Goal: Communication & Community: Answer question/provide support

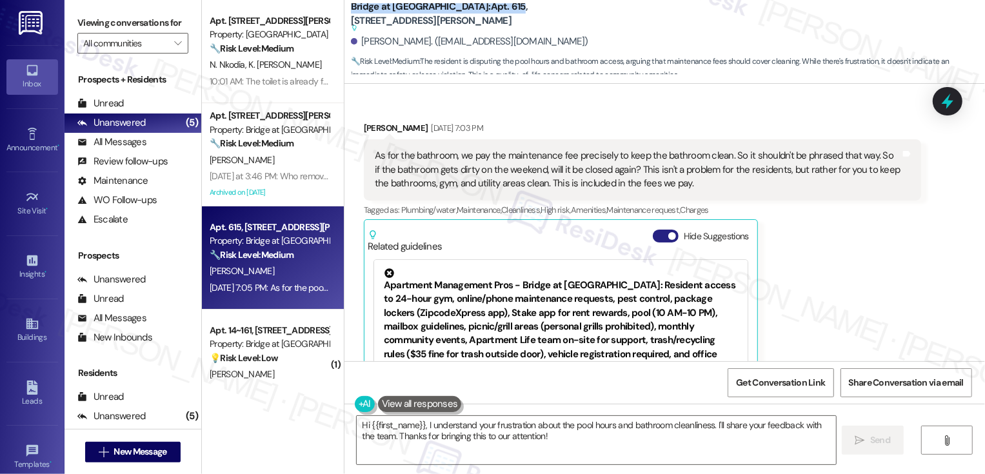
click at [658, 230] on button "Hide Suggestions" at bounding box center [666, 236] width 26 height 13
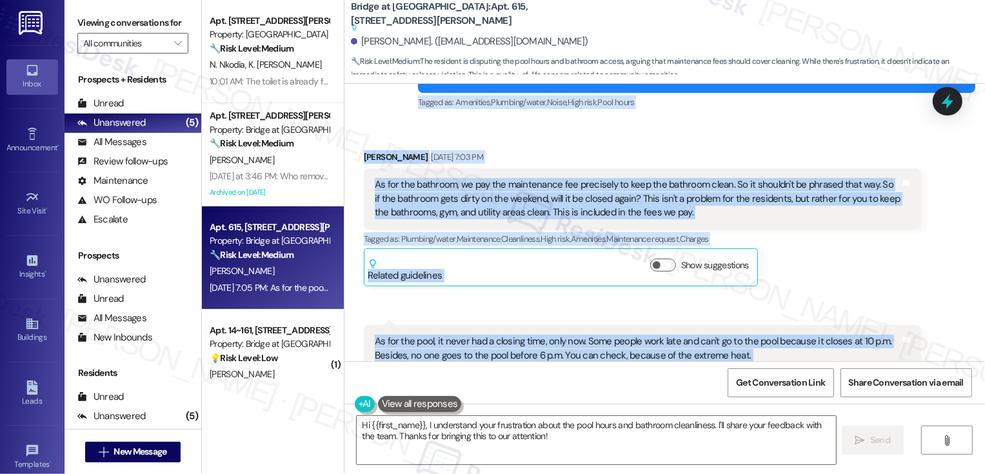
scroll to position [3348, 0]
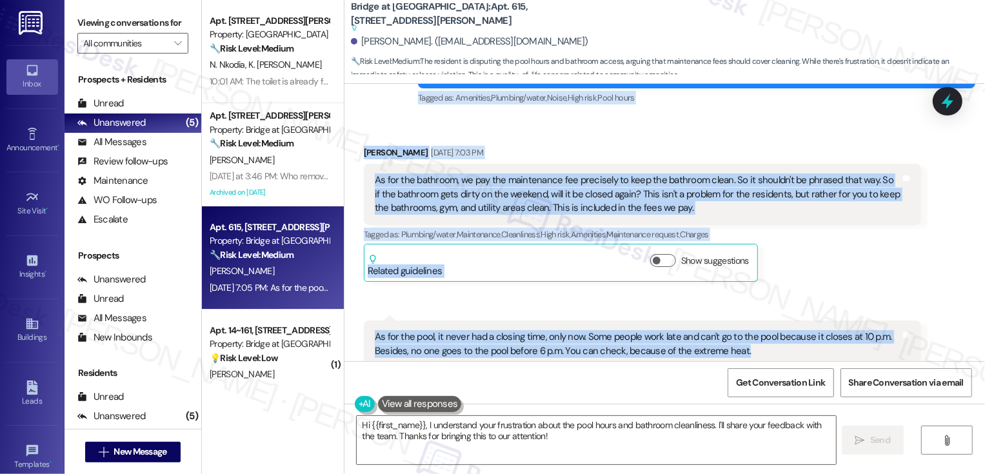
drag, startPoint x: 355, startPoint y: 151, endPoint x: 744, endPoint y: 291, distance: 413.5
click at [745, 293] on div "Survey, sent via SMS Residesk Automated Survey [DATE] 12:30 PM Hi [PERSON_NAME]…" at bounding box center [664, 222] width 640 height 277
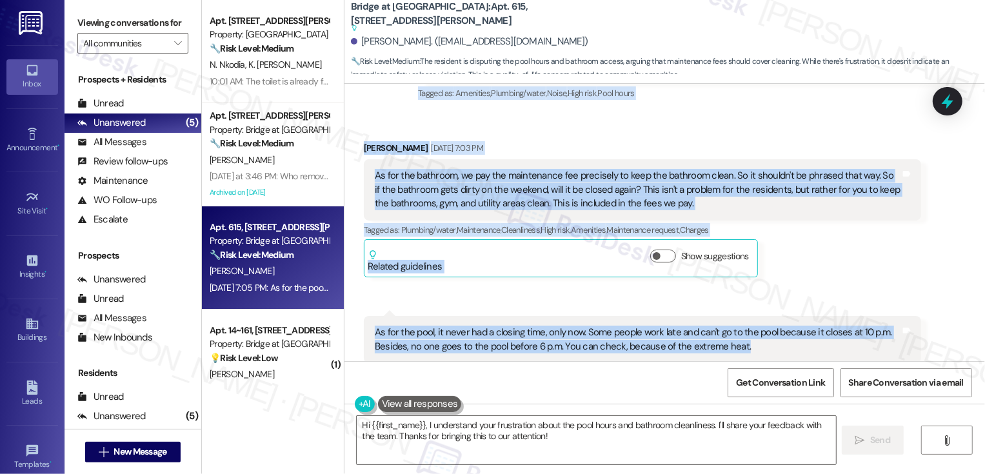
copy div "[PERSON_NAME] Question Neutral [DATE] 4:14 PM I just found out they're renovati…"
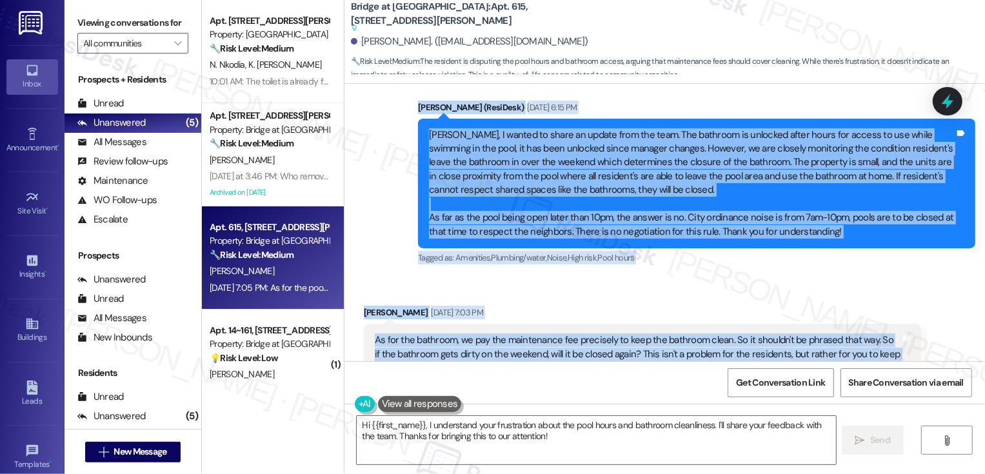
scroll to position [3293, 0]
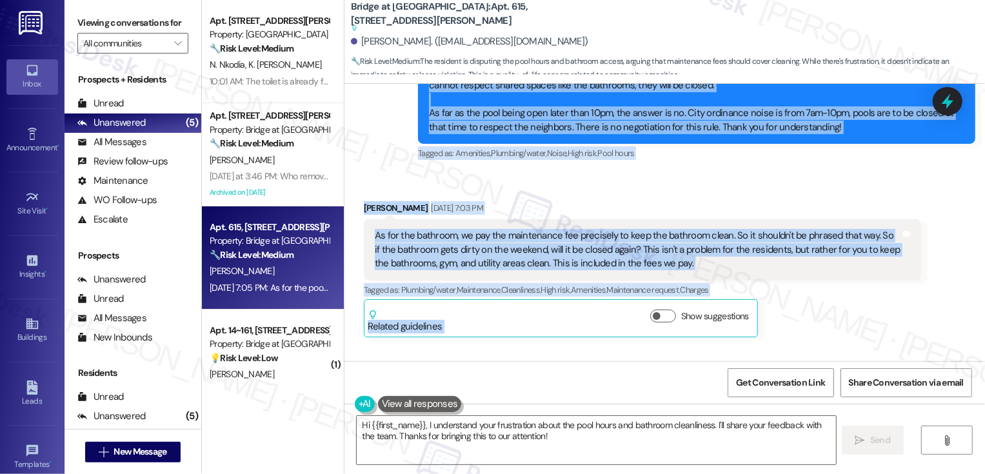
click at [438, 229] on div "As for the bathroom, we pay the maintenance fee precisely to keep the bathroom …" at bounding box center [638, 249] width 526 height 41
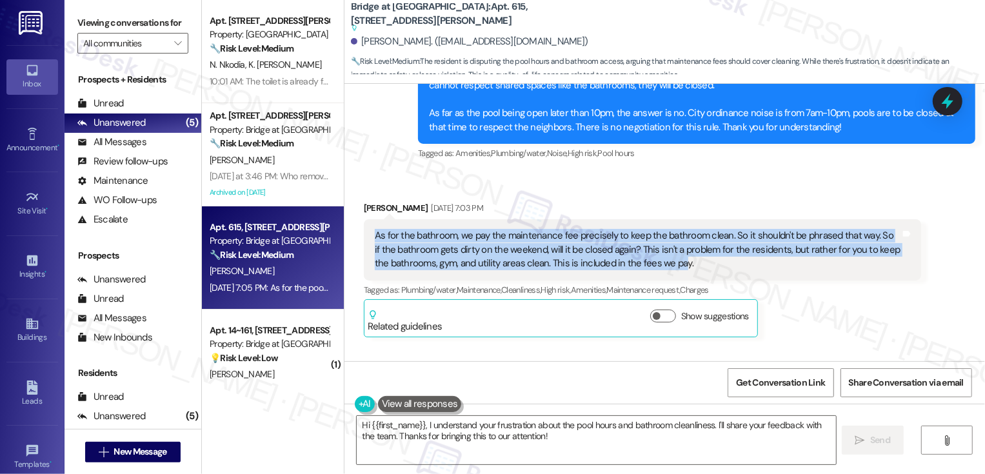
drag, startPoint x: 367, startPoint y: 166, endPoint x: 656, endPoint y: 198, distance: 291.3
click at [656, 229] on div "As for the bathroom, we pay the maintenance fee precisely to keep the bathroom …" at bounding box center [638, 249] width 526 height 41
drag, startPoint x: 674, startPoint y: 198, endPoint x: 357, endPoint y: 170, distance: 318.5
click at [364, 219] on div "As for the bathroom, we pay the maintenance fee precisely to keep the bathroom …" at bounding box center [642, 249] width 557 height 61
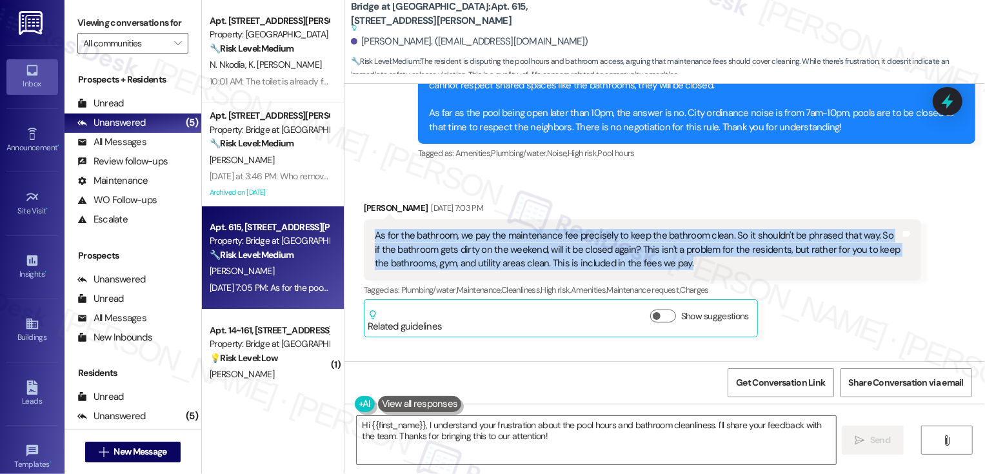
copy div "As for the bathroom, we pay the maintenance fee precisely to keep the bathroom …"
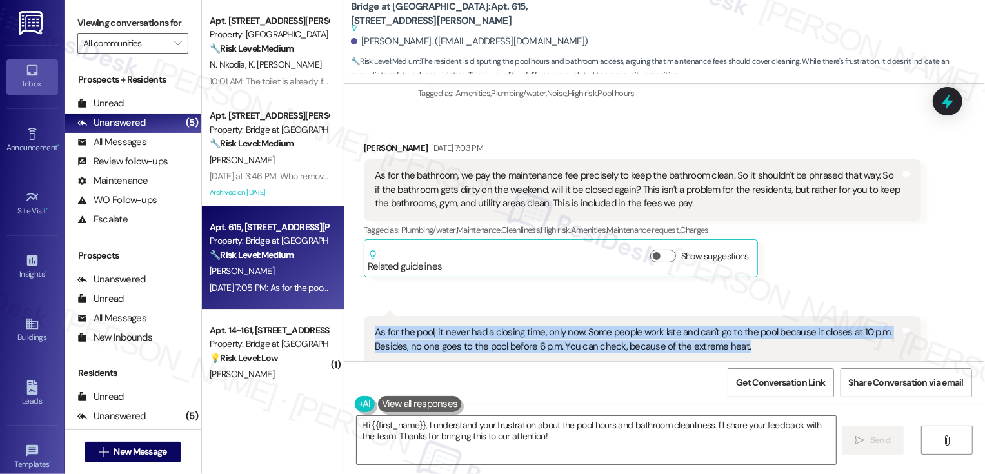
drag, startPoint x: 367, startPoint y: 261, endPoint x: 778, endPoint y: 272, distance: 410.9
click at [778, 326] on div "As for the pool, it never had a closing time, only now. Some people work late a…" at bounding box center [638, 340] width 526 height 28
copy div "As for the pool, it never had a closing time, only now. Some people work late a…"
click at [433, 436] on textarea "Hi {{first_name}}, I understand your frustration about the pool hours and bathr…" at bounding box center [596, 440] width 479 height 48
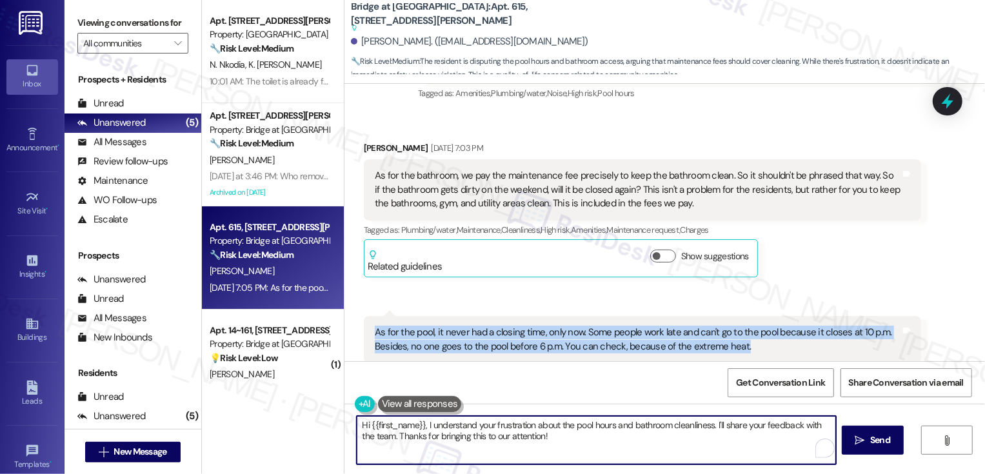
click at [447, 434] on textarea "Hi {{first_name}}, I understand your frustration about the pool hours and bathr…" at bounding box center [596, 440] width 479 height 48
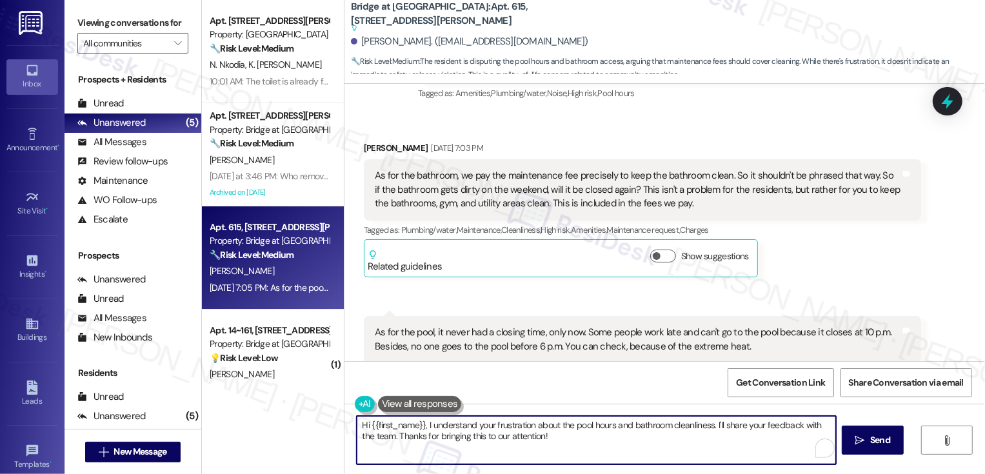
click at [712, 425] on textarea "Hi {{first_name}}, I understand your frustration about the pool hours and bathr…" at bounding box center [596, 440] width 479 height 48
click at [711, 424] on textarea "Hi {{first_name}}, I understand your frustration about the pool hours and bathr…" at bounding box center [596, 440] width 479 height 48
drag, startPoint x: 711, startPoint y: 423, endPoint x: 722, endPoint y: 439, distance: 19.5
click at [722, 440] on textarea "Hi {{first_name}}, I understand your frustration about the pool hours and bathr…" at bounding box center [596, 440] width 479 height 48
paste textarea "really appreciate you sharing your thoughts and taking the time to explain your…"
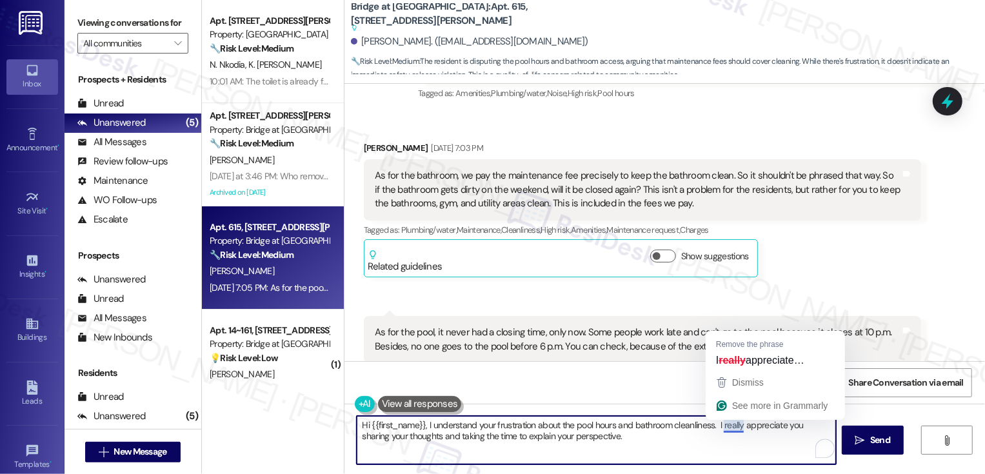
click at [711, 426] on textarea "Hi {{first_name}}, I understand your frustration about the pool hours and bathr…" at bounding box center [596, 440] width 479 height 48
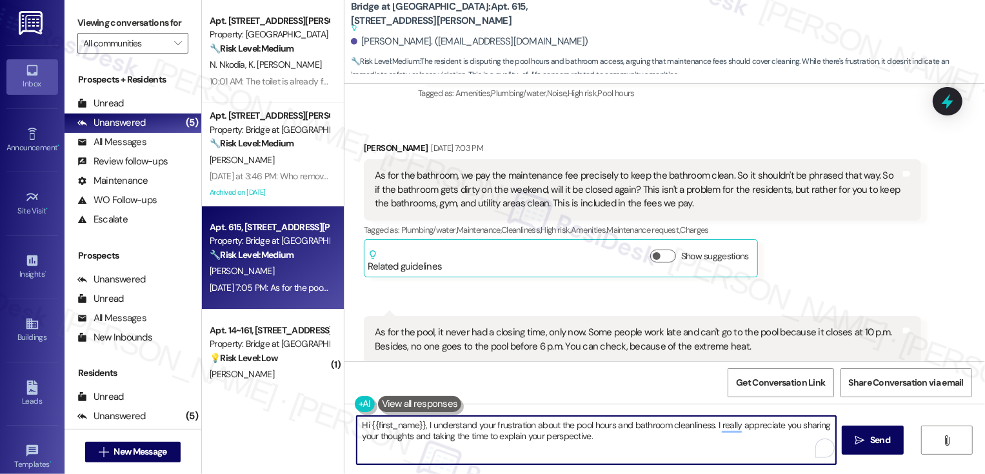
click at [674, 446] on textarea "Hi {{first_name}}, I understand your frustration about the pool hours and bathr…" at bounding box center [596, 440] width 479 height 48
type textarea "Hi {{first_name}}, I understand your frustration about the pool hours and bathr…"
click at [350, 434] on button "See rewrite suggestions" at bounding box center [345, 434] width 10 height 34
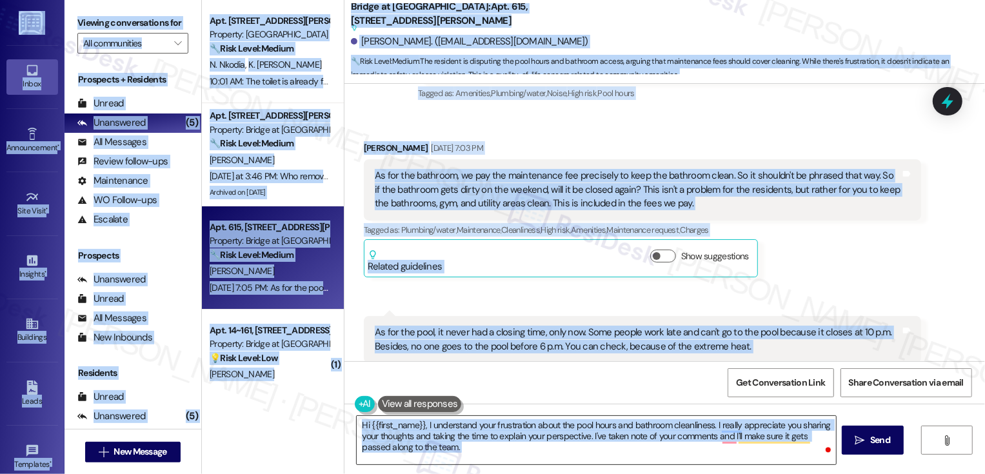
click at [414, 446] on textarea "Hi {{first_name}}, I understand your frustration about the pool hours and bathr…" at bounding box center [596, 440] width 479 height 48
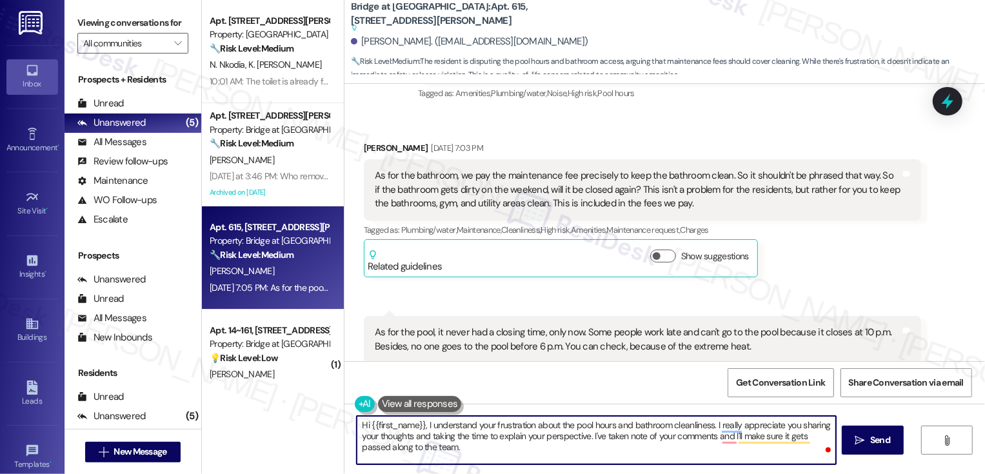
click at [414, 446] on textarea "Hi {{first_name}}, I understand your frustration about the pool hours and bathr…" at bounding box center [596, 440] width 479 height 48
paste textarea "completely understand your frustration about the pool hours and bathroom cleanl…"
click at [625, 436] on textarea "Hi {{first_name}}, I completely understand your frustration about the pool hour…" at bounding box center [596, 440] width 479 height 48
click at [624, 437] on textarea "Hi {{first_name}}, I completely understand your frustration about the pool hour…" at bounding box center [596, 440] width 479 height 48
click at [656, 445] on textarea "Hi {{first_name}}, I completely understand your frustration about the pool hour…" at bounding box center [596, 440] width 479 height 48
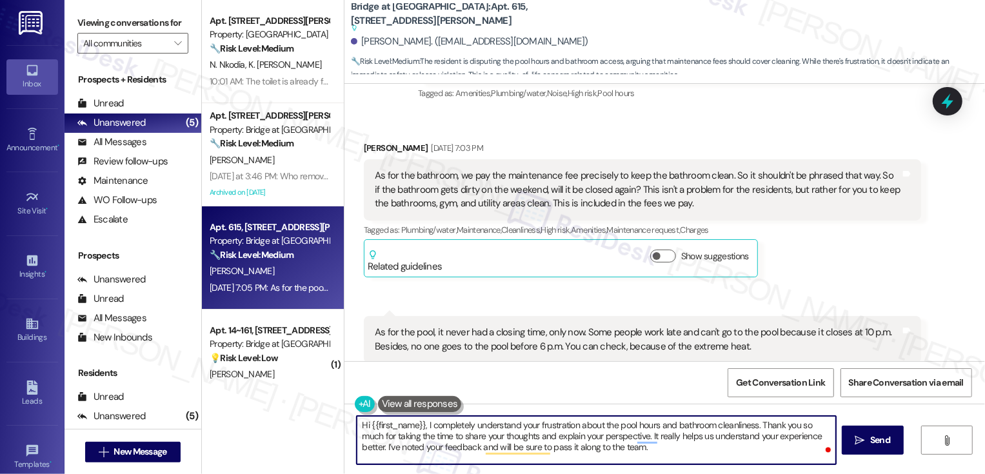
type textarea "Hi {{first_name}}, I completely understand your frustration about the pool hour…"
click at [863, 455] on div "Hi {{first_name}}, I completely understand your frustration about the pool hour…" at bounding box center [664, 452] width 640 height 97
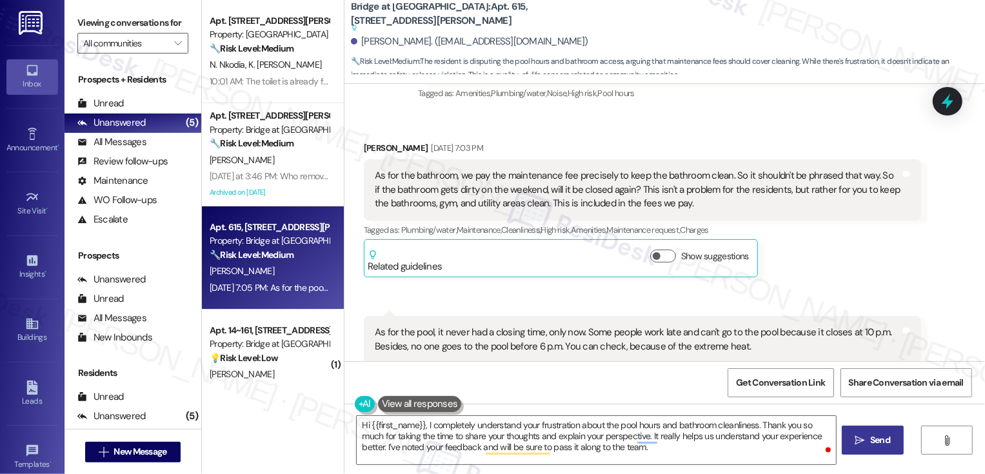
click at [863, 447] on button " Send" at bounding box center [873, 440] width 63 height 29
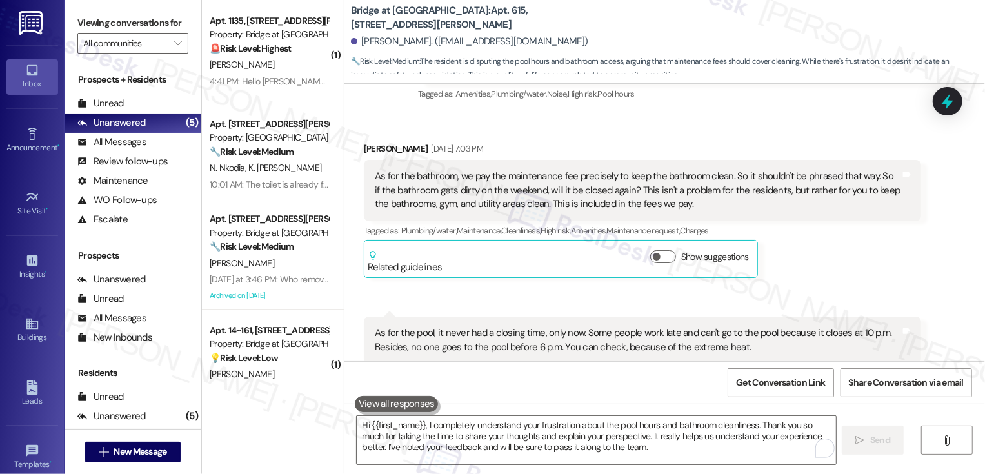
scroll to position [3470, 0]
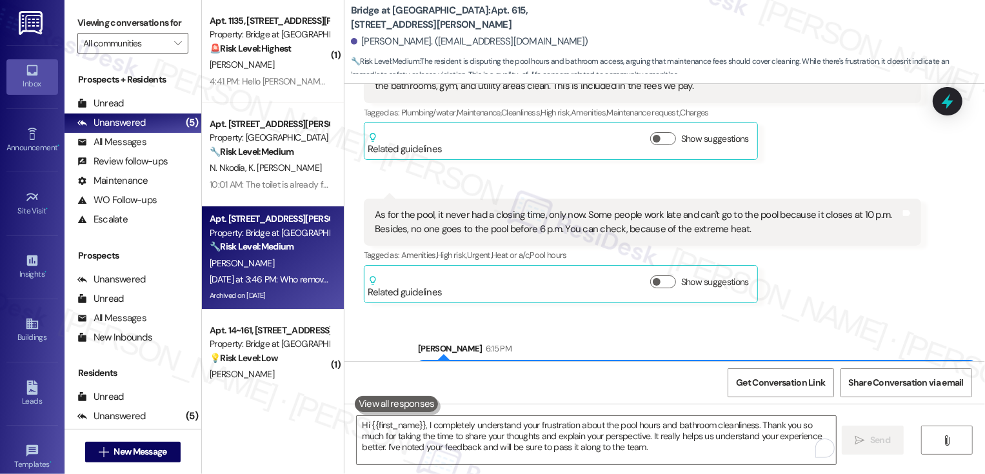
click at [275, 259] on div "[PERSON_NAME]" at bounding box center [269, 263] width 122 height 16
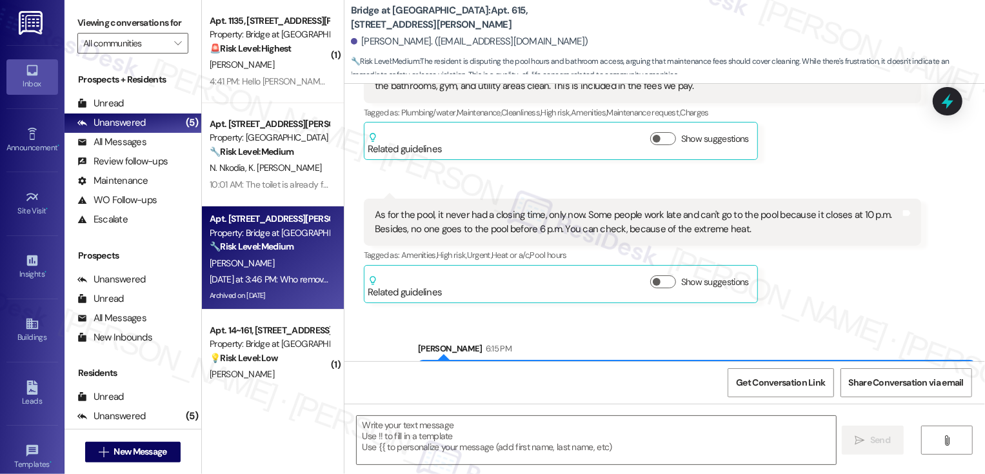
type textarea "Fetching suggested responses. Please feel free to read through the conversation…"
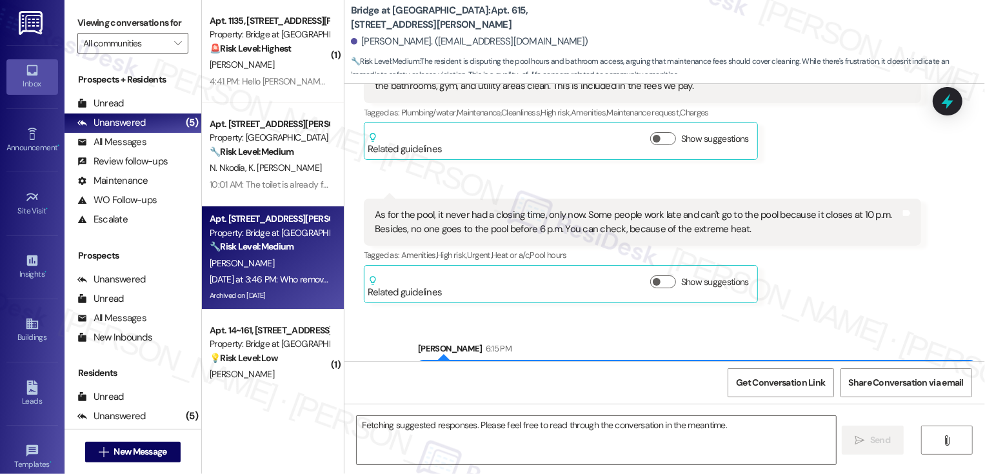
click at [275, 259] on div "[PERSON_NAME]" at bounding box center [269, 263] width 122 height 16
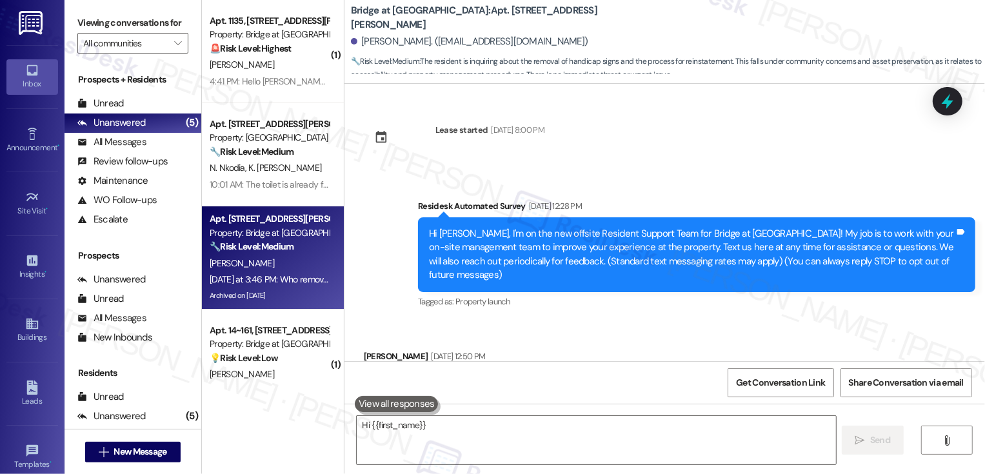
scroll to position [15676, 0]
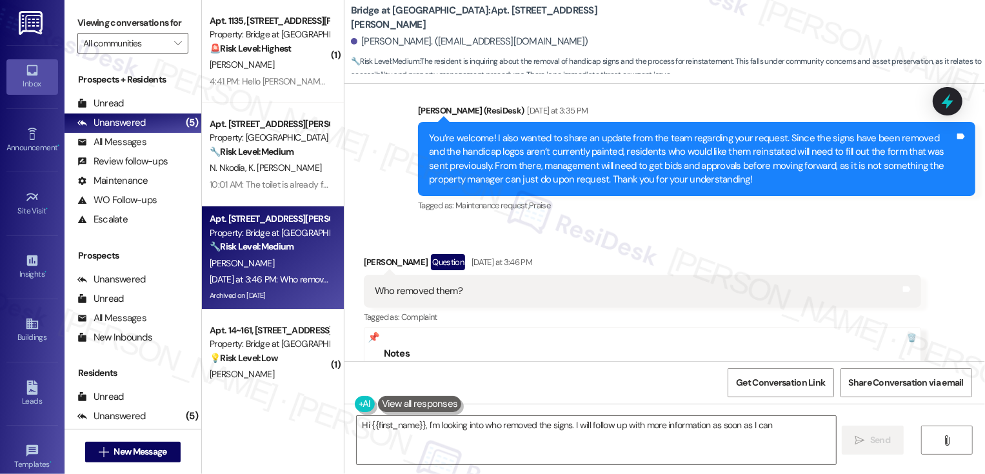
type textarea "Hi {{first_name}}, I'm looking into who removed the signs. I will follow up wit…"
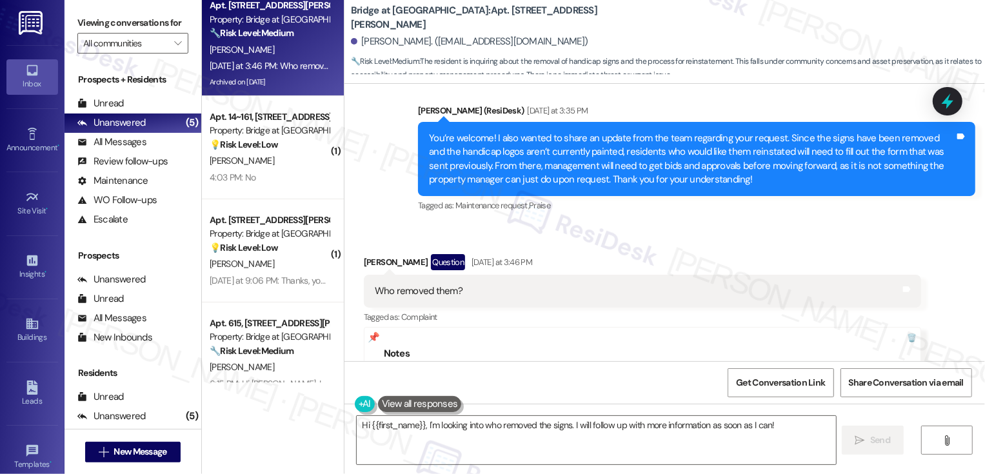
scroll to position [236, 0]
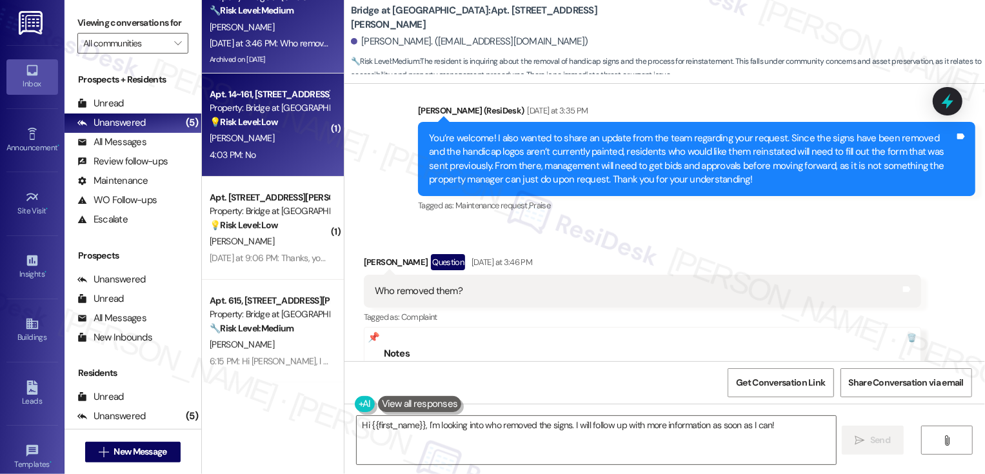
click at [275, 170] on div "Apt. 14~161, 8100 N Mopac Expwy Property: Bridge at [GEOGRAPHIC_DATA] 💡 Risk Le…" at bounding box center [273, 125] width 142 height 103
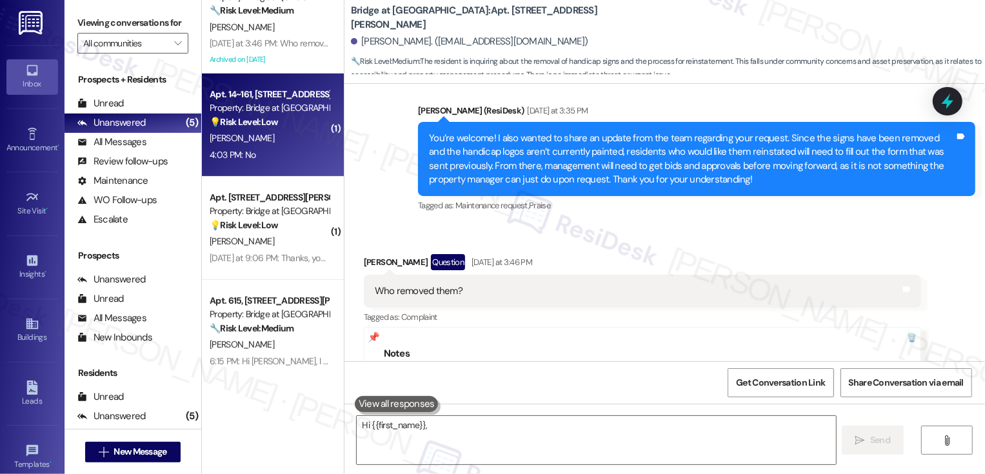
click at [275, 170] on div "Apt. 14~161, 8100 N Mopac Expwy Property: Bridge at [GEOGRAPHIC_DATA] 💡 Risk Le…" at bounding box center [273, 125] width 142 height 103
type textarea "Hi {{first_name}}, I'm looking into who removed the signs. I will follow up wit…"
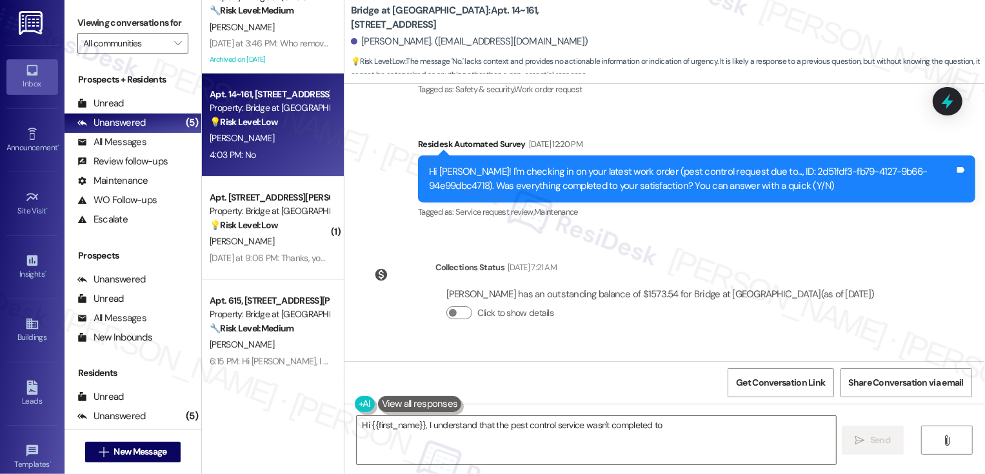
scroll to position [4031, 0]
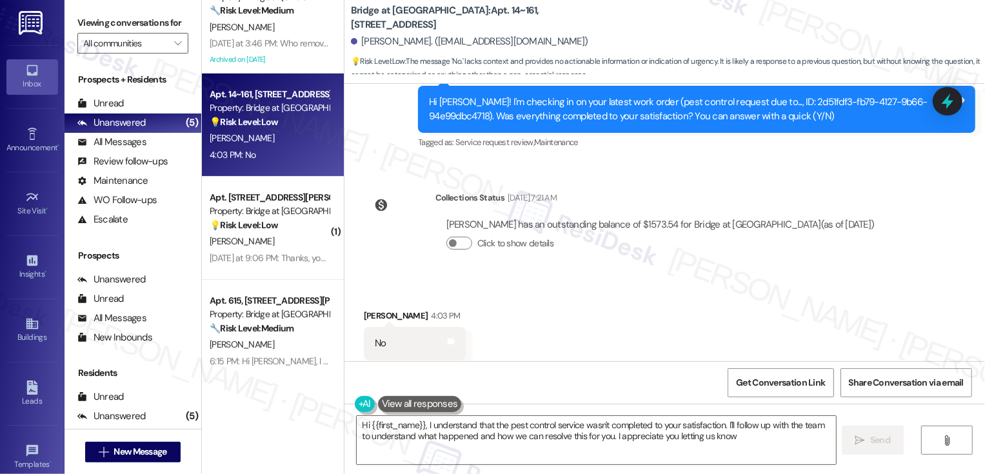
type textarea "Hi {{first_name}}, I understand that the pest control service wasn't completed …"
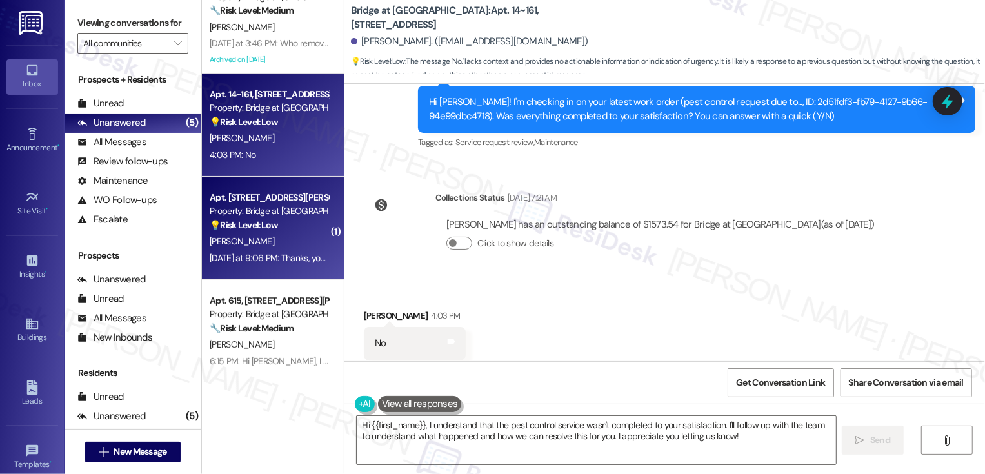
click at [292, 261] on div "[DATE] at 9:06 PM: Thanks, you too! [DATE] at 9:06 PM: Thanks, you too!" at bounding box center [276, 258] width 132 height 12
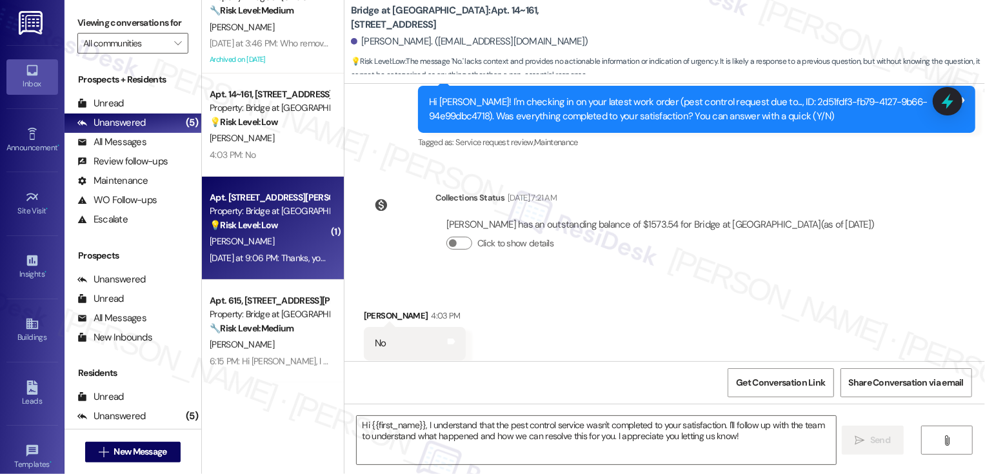
click at [292, 261] on div "[DATE] at 9:06 PM: Thanks, you too! [DATE] at 9:06 PM: Thanks, you too!" at bounding box center [276, 258] width 132 height 12
type textarea "Fetching suggested responses. Please feel free to read through the conversation…"
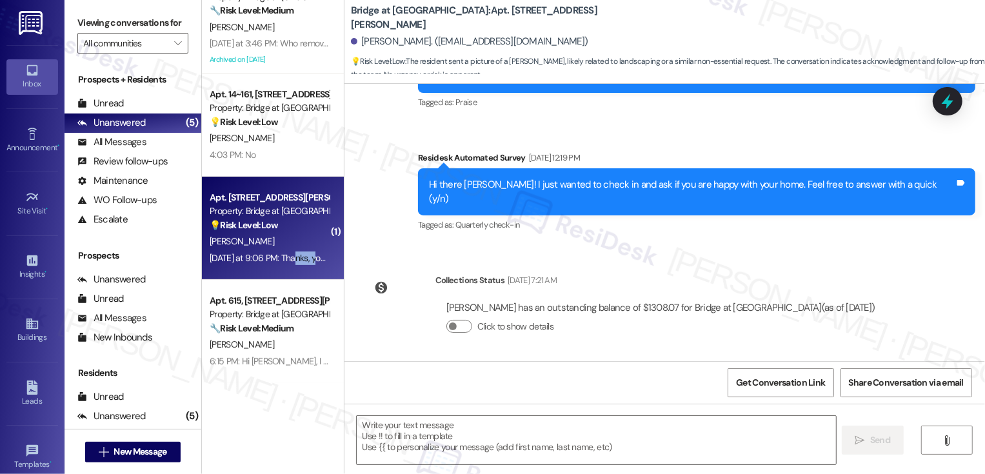
scroll to position [2023, 0]
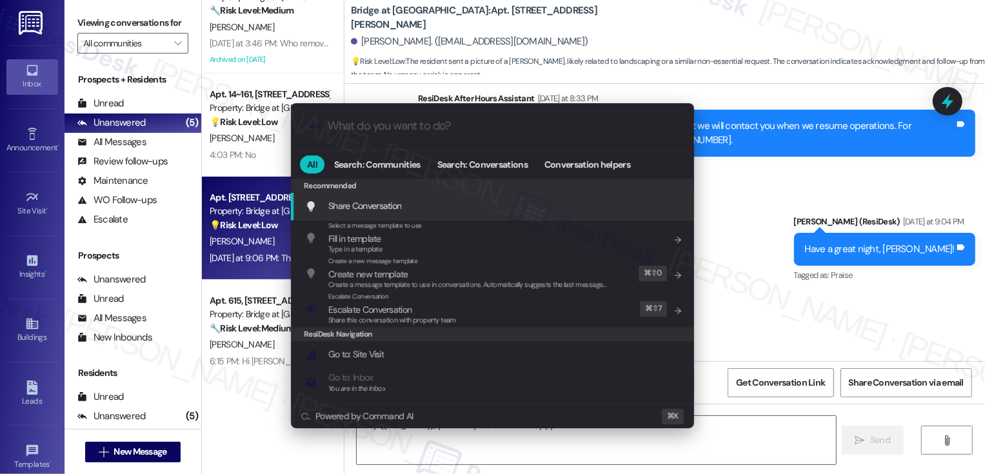
type textarea "Hey {{first_name}}, you're very welcome! I'm happy"
type input "a"
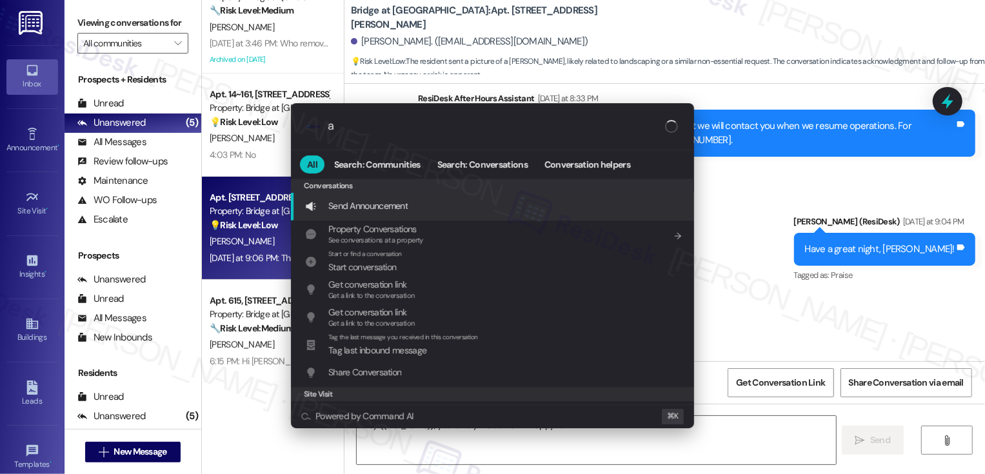
type textarea "Hey {{first_name}}, you're very welcome! I'm happy to"
type input "ar"
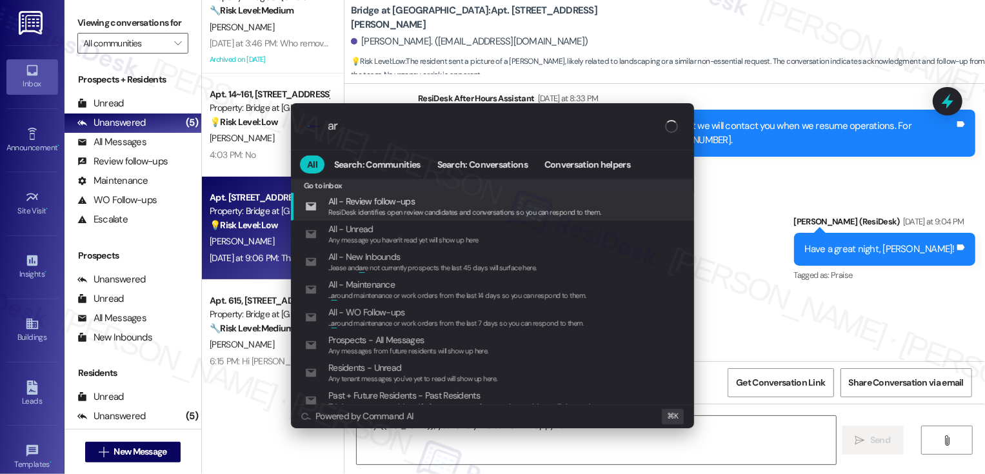
type textarea "Hey {{first_name}}, you're very welcome! I'm happy to help"
type input "archi"
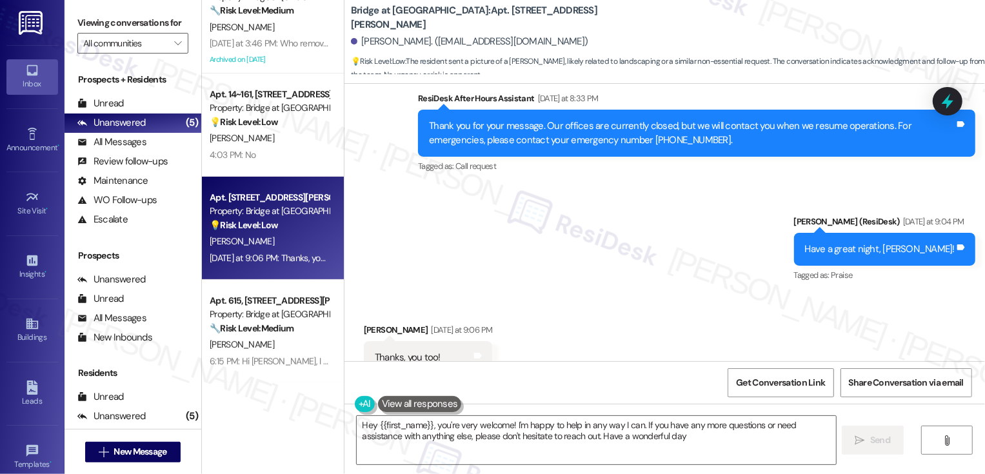
type textarea "Hey {{first_name}}, you're very welcome! I'm happy to help in any way I can. If…"
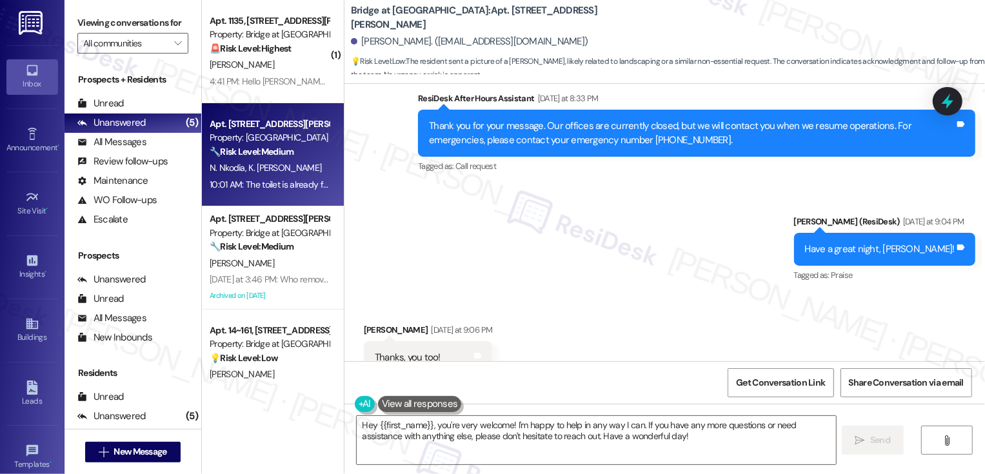
click at [271, 173] on span "K. [PERSON_NAME]" at bounding box center [284, 168] width 73 height 12
type textarea "Fetching suggested responses. Please feel free to read through the conversation…"
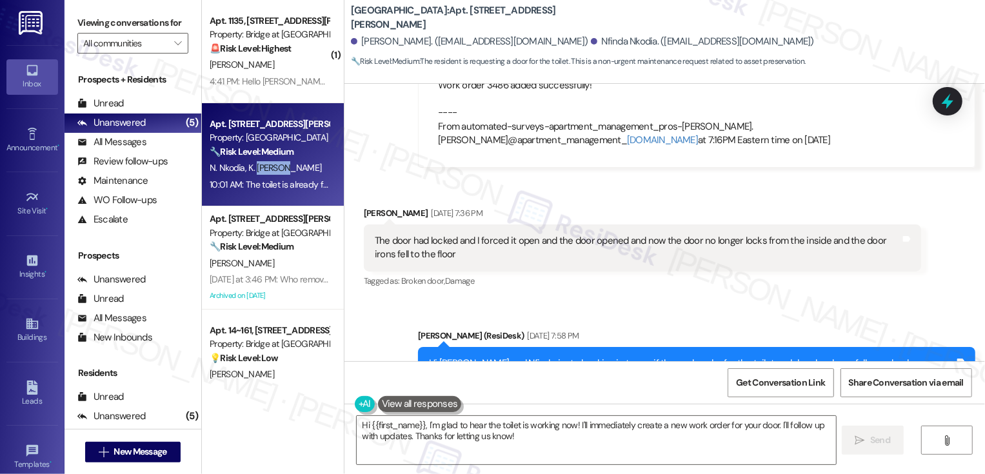
scroll to position [1443, 0]
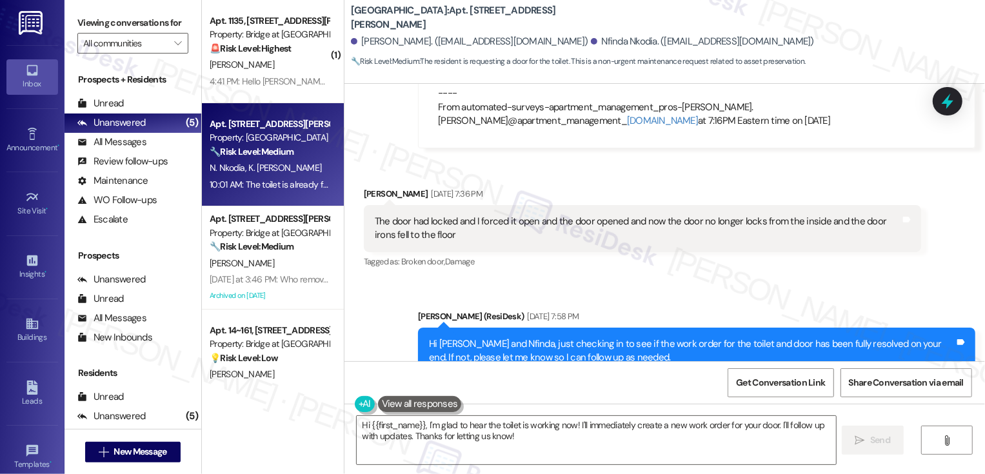
click at [379, 141] on div "Sent via SMS [PERSON_NAME] (ResiDesk) [DATE] 7:13 PM Hi [PERSON_NAME], thank yo…" at bounding box center [664, 14] width 640 height 287
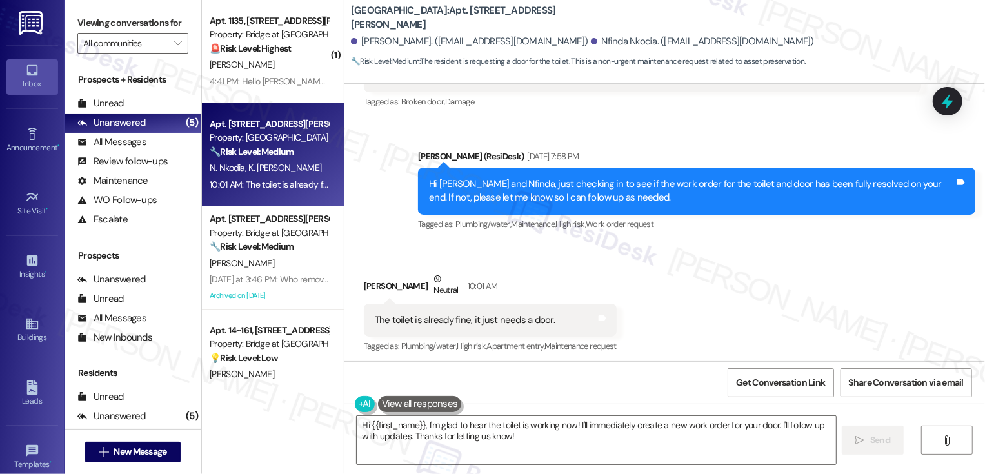
scroll to position [1607, 0]
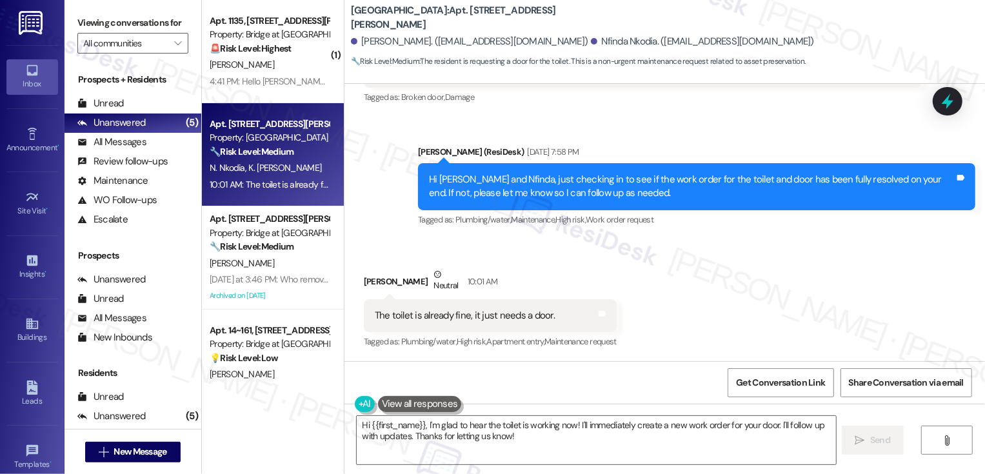
click at [435, 16] on b "[GEOGRAPHIC_DATA]: Apt. [STREET_ADDRESS][PERSON_NAME]" at bounding box center [480, 18] width 258 height 28
copy b "1113"
click at [486, 429] on textarea "Hi {{first_name}}, I'm glad to hear the toilet is working now! I'll immediately…" at bounding box center [596, 440] width 479 height 48
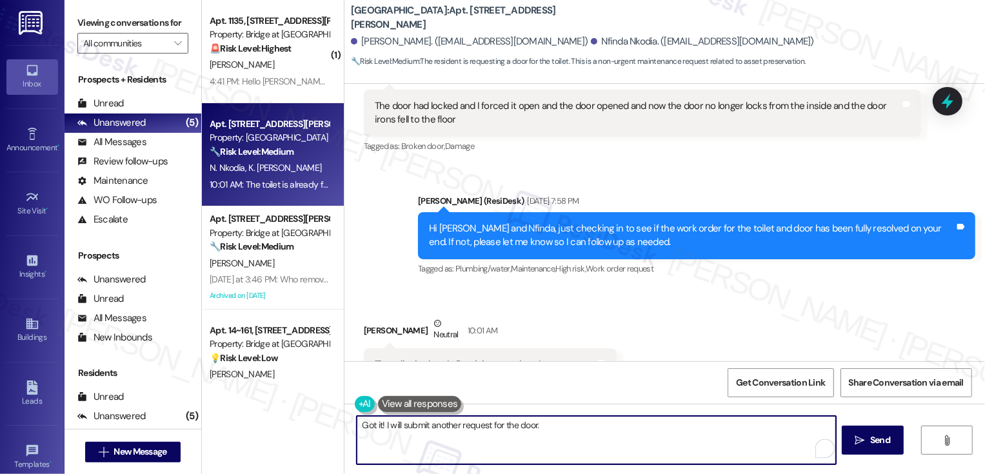
scroll to position [1481, 0]
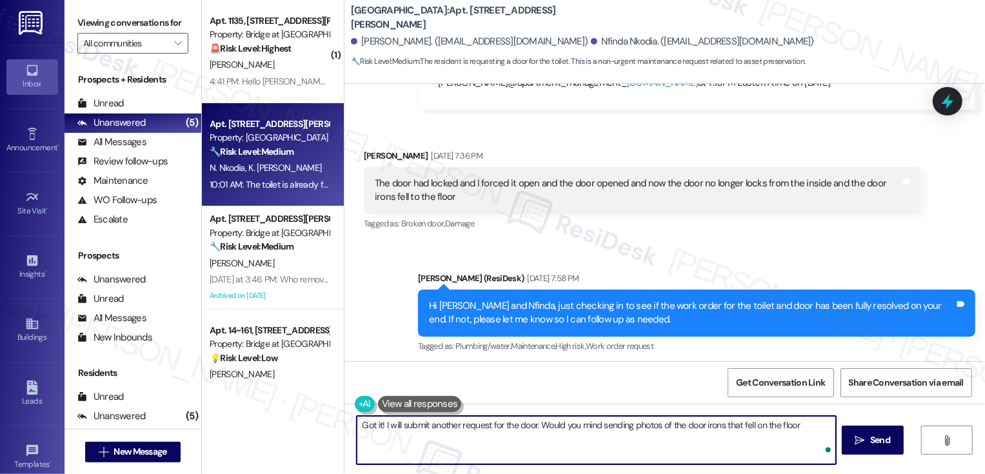
type textarea "Got it! I will submit another request for the door. Would you mind sending phot…"
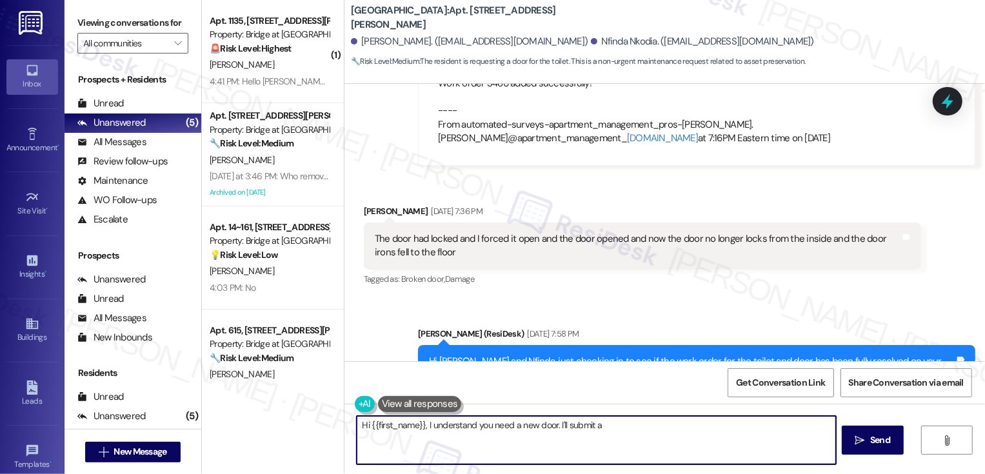
scroll to position [1365, 0]
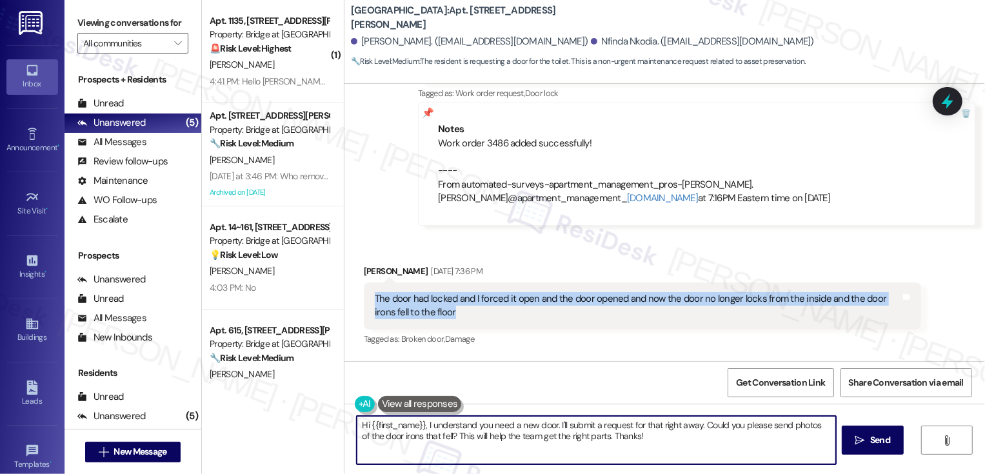
drag, startPoint x: 366, startPoint y: 295, endPoint x: 437, endPoint y: 317, distance: 74.2
click at [437, 317] on div "The door had locked and I forced it open and the door opened and now the door n…" at bounding box center [638, 306] width 526 height 28
copy div "The door had locked and I forced it open and the door opened and now the door n…"
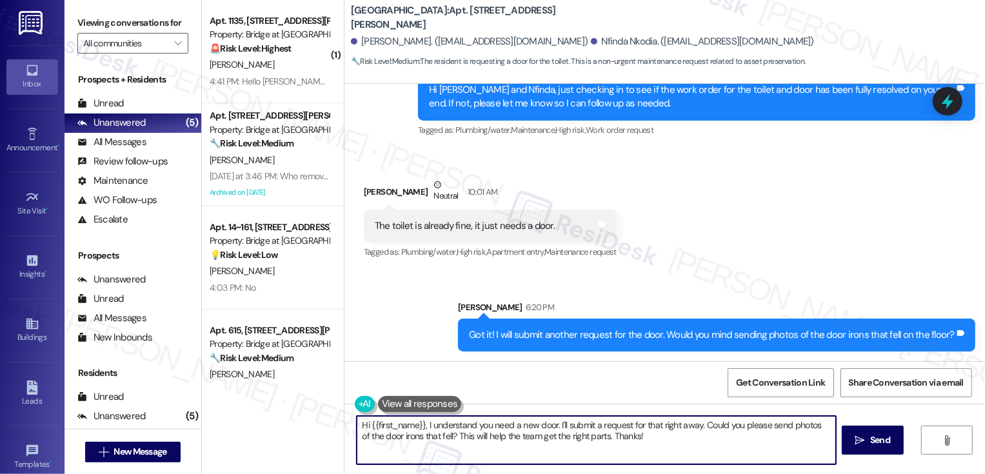
click at [626, 184] on div "Received via SMS Kimbuku [PERSON_NAME] 10:01 AM The toilet is already fine, it …" at bounding box center [490, 219] width 272 height 103
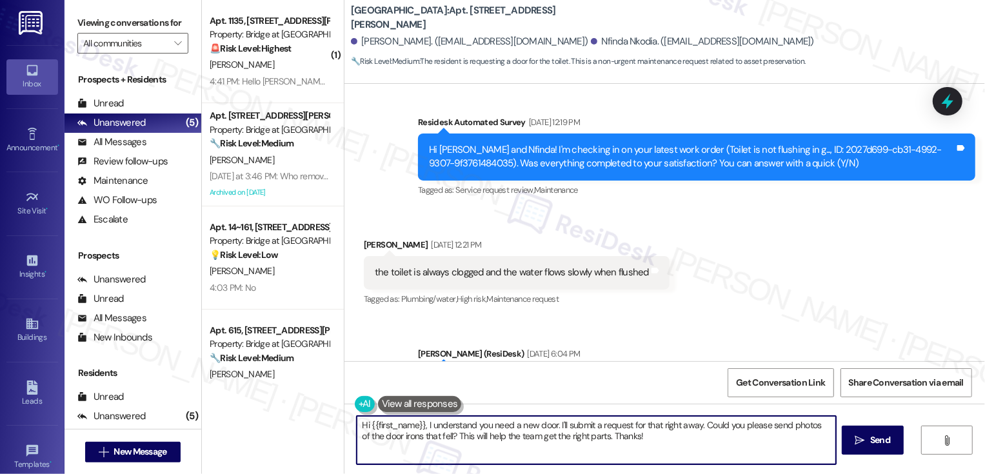
scroll to position [431, 0]
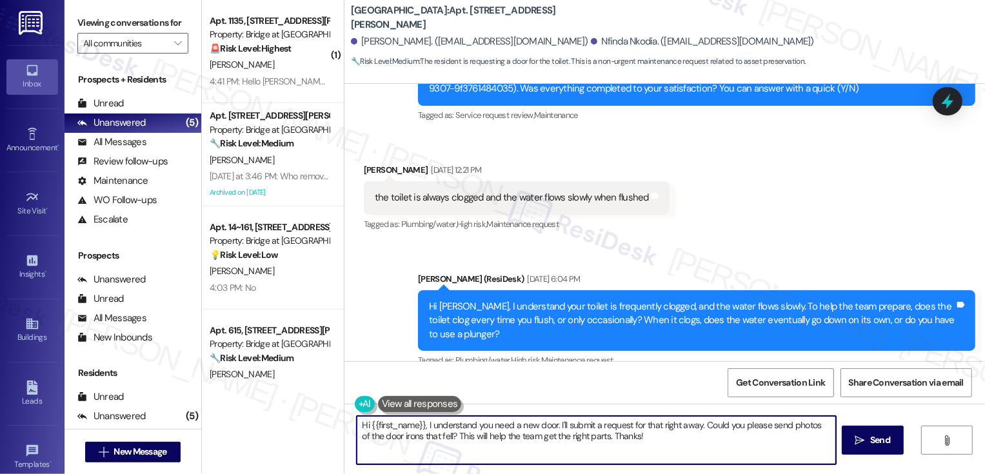
click at [441, 17] on b "[GEOGRAPHIC_DATA]: Apt. [STREET_ADDRESS][PERSON_NAME]" at bounding box center [480, 18] width 258 height 28
copy b ","
click at [432, 17] on b "[GEOGRAPHIC_DATA]: Apt. [STREET_ADDRESS][PERSON_NAME]" at bounding box center [480, 18] width 258 height 28
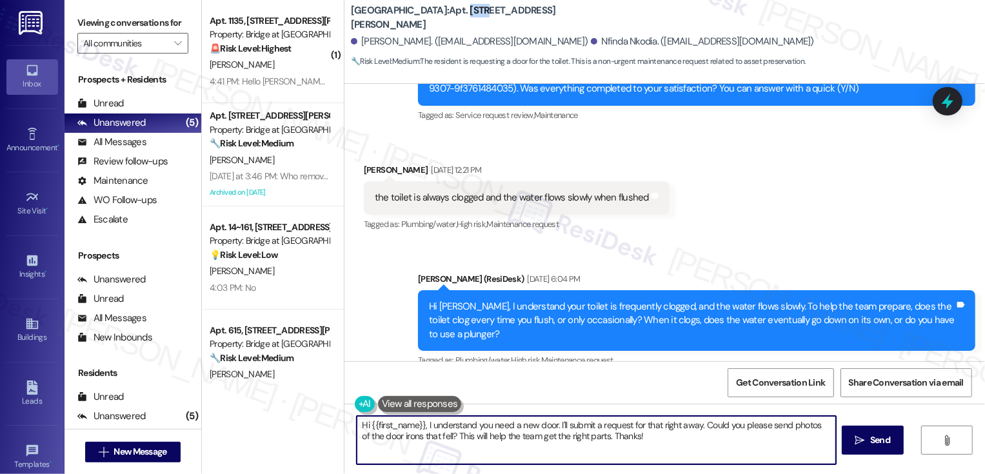
copy b "1113"
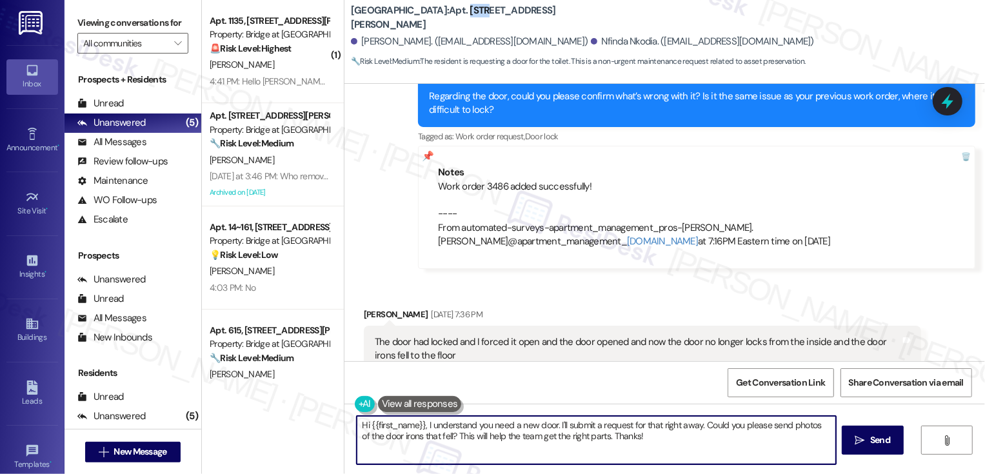
scroll to position [1697, 0]
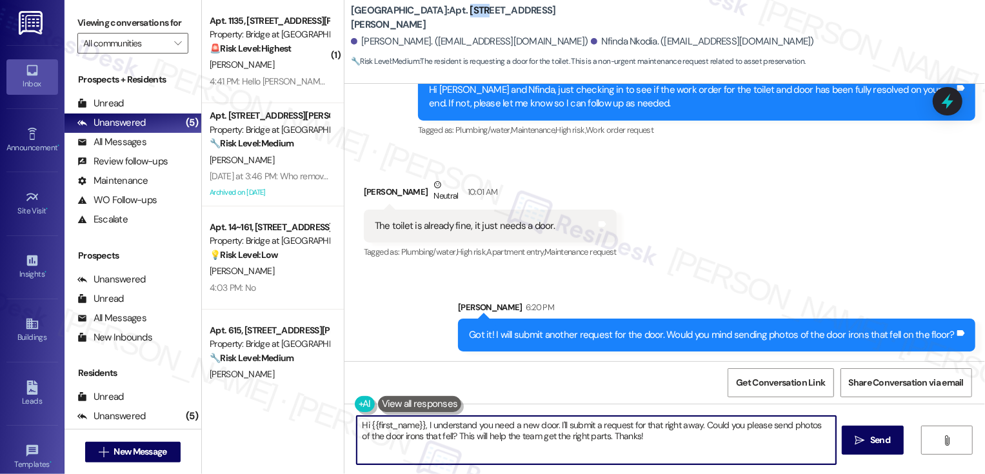
click at [538, 427] on textarea "Hi {{first_name}}, I understand you need a new door. I'll submit a request for …" at bounding box center [596, 440] width 479 height 48
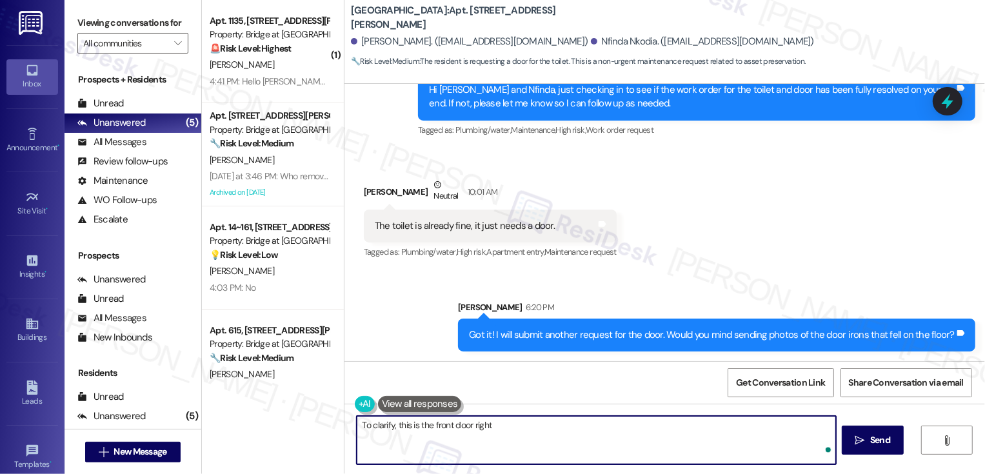
type textarea "To clarify, this is the front door right?"
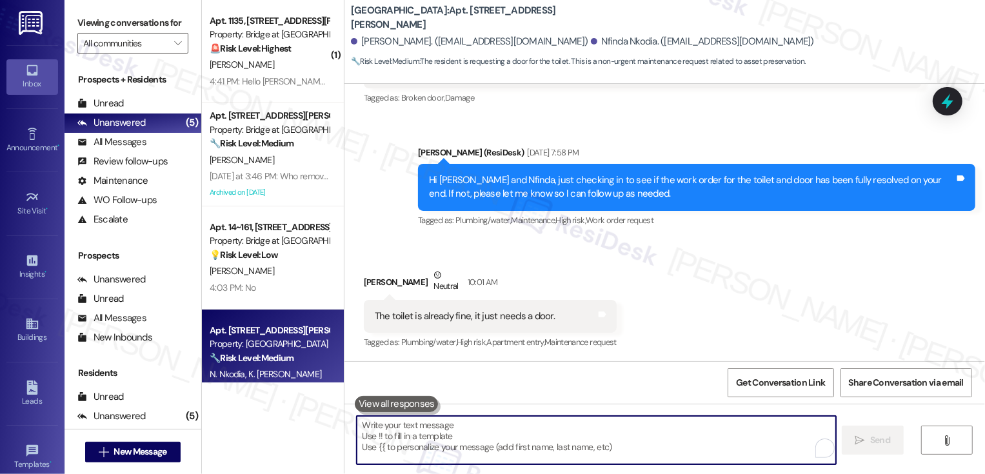
scroll to position [1787, 0]
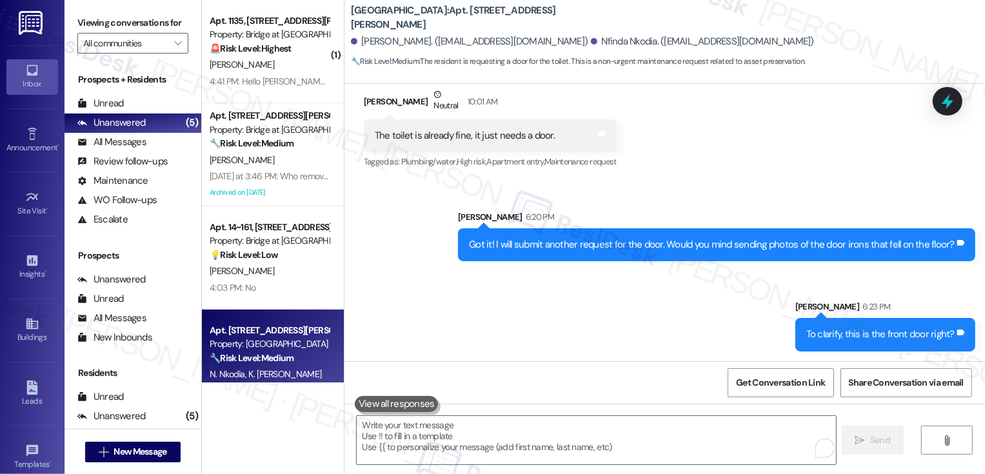
click at [414, 241] on div "Sent via SMS [PERSON_NAME] 6:20 PM Got it! I will submit another request for th…" at bounding box center [664, 271] width 640 height 180
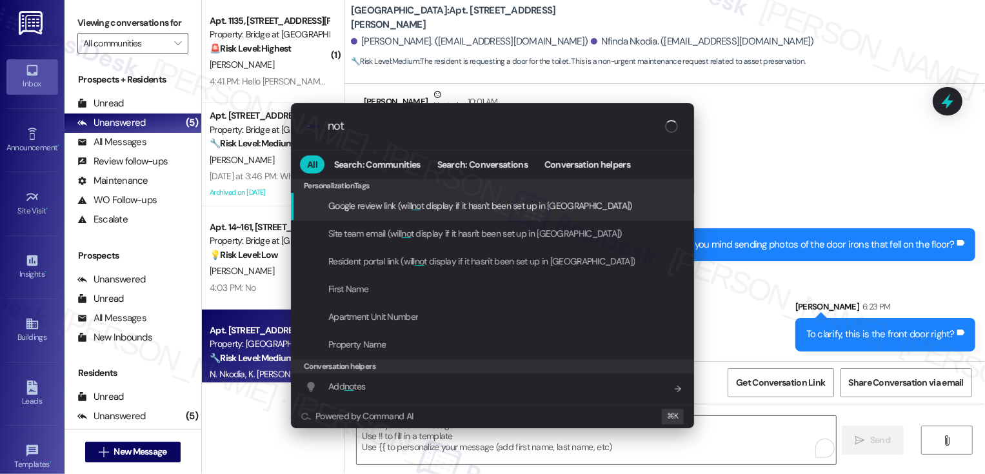
type input "note"
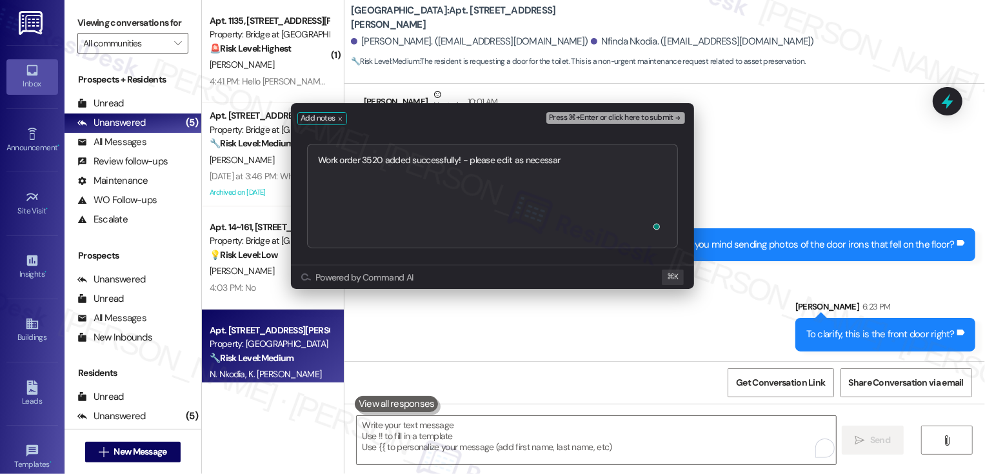
type textarea "Work order 3520 added successfully! - please edit as necessary"
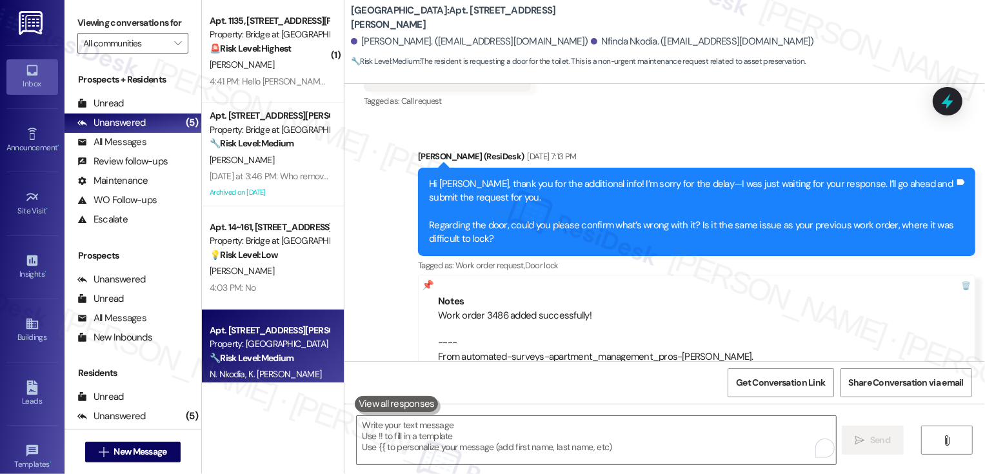
scroll to position [1233, 0]
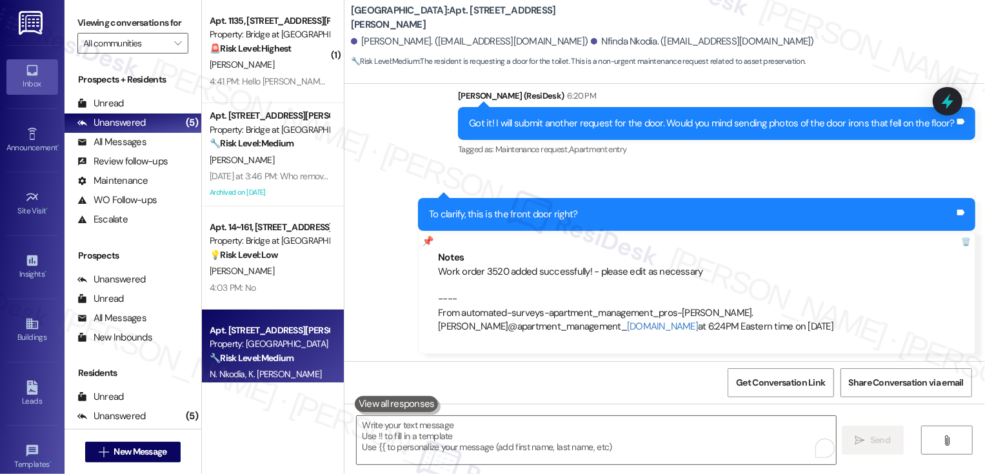
scroll to position [1911, 0]
